Goal: Entertainment & Leisure: Browse casually

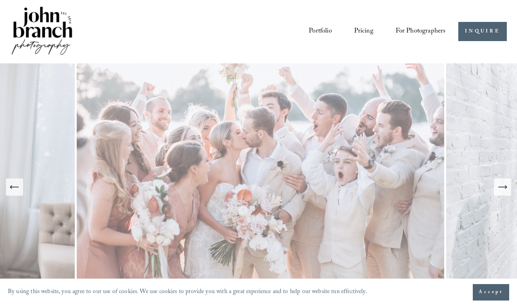
click at [317, 31] on link "Portfolio" at bounding box center [320, 31] width 23 height 14
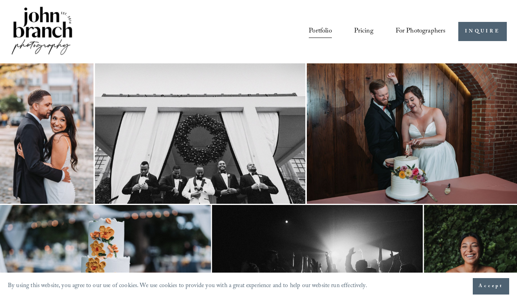
click at [210, 169] on img at bounding box center [200, 133] width 210 height 140
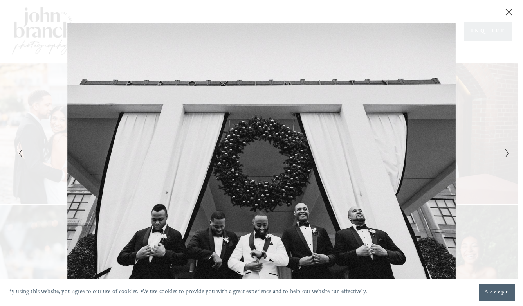
click at [252, 179] on div "Gallery" at bounding box center [139, 152] width 246 height 259
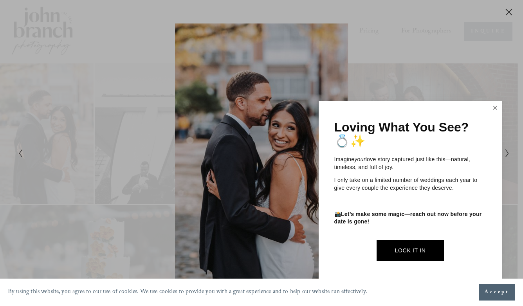
click at [496, 107] on link "Close" at bounding box center [495, 108] width 12 height 13
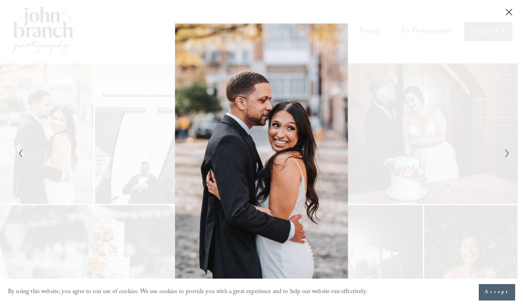
click at [511, 12] on icon "Close" at bounding box center [509, 12] width 8 height 8
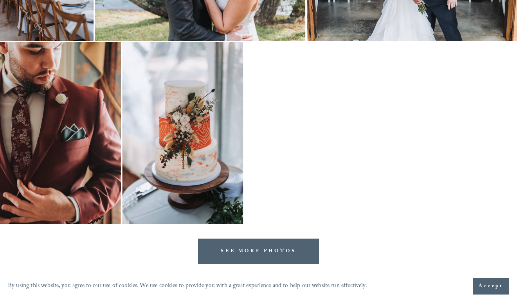
scroll to position [2504, 0]
